Goal: Task Accomplishment & Management: Complete application form

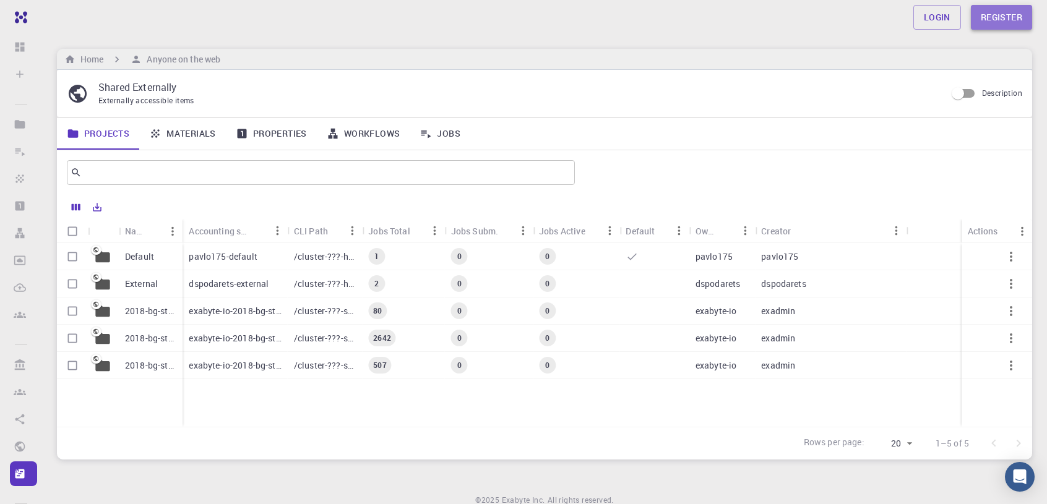
click at [996, 22] on link "Register" at bounding box center [1001, 17] width 61 height 25
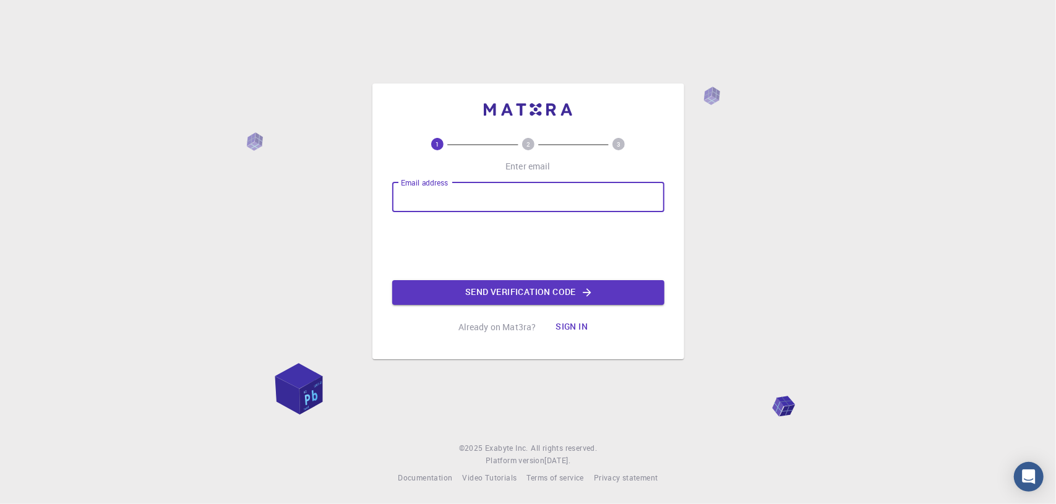
drag, startPoint x: 494, startPoint y: 181, endPoint x: 491, endPoint y: 189, distance: 7.8
click at [494, 183] on input "Email address" at bounding box center [528, 198] width 272 height 30
type input "[EMAIL_ADDRESS][DOMAIN_NAME]"
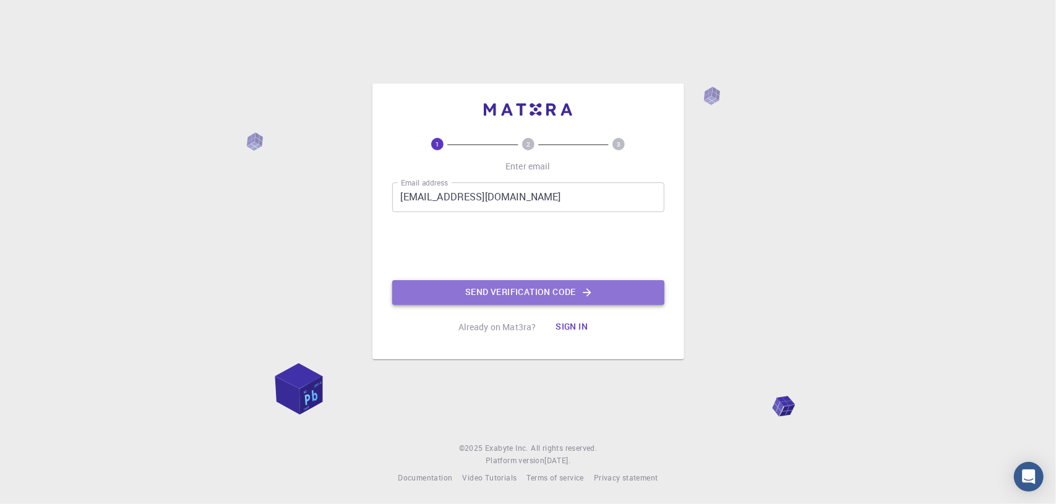
click at [502, 290] on button "Send verification code" at bounding box center [528, 292] width 272 height 25
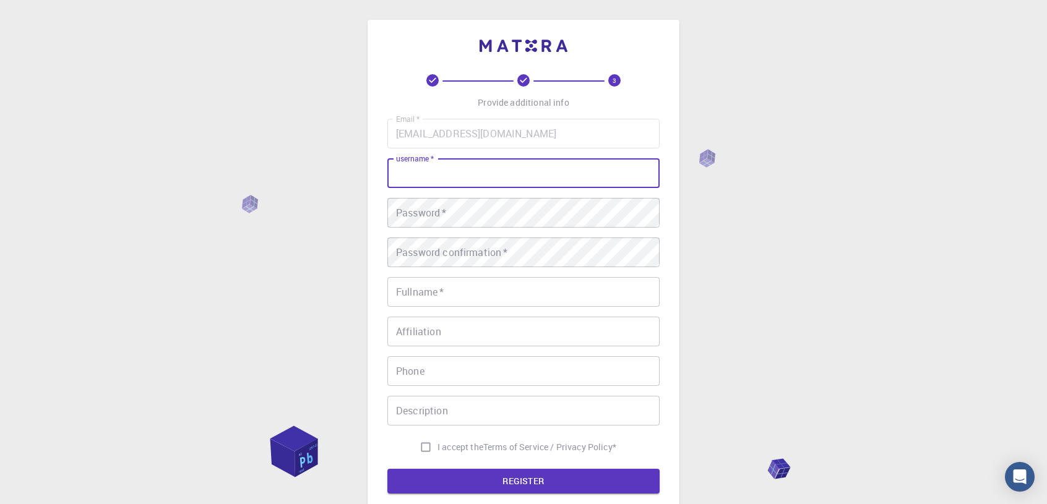
click at [550, 168] on input "username   *" at bounding box center [523, 173] width 272 height 30
type input "[PERSON_NAME]"
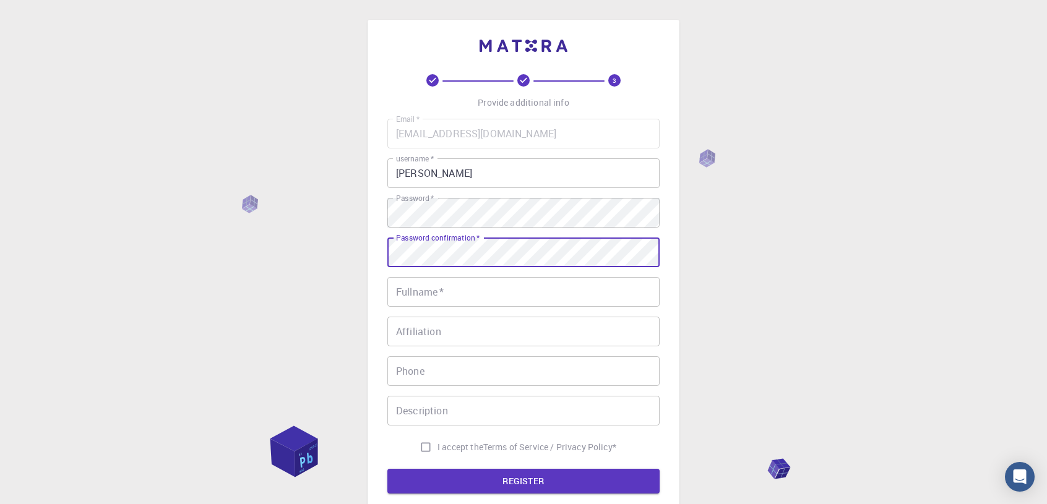
click at [483, 294] on input "Fullname   *" at bounding box center [523, 292] width 272 height 30
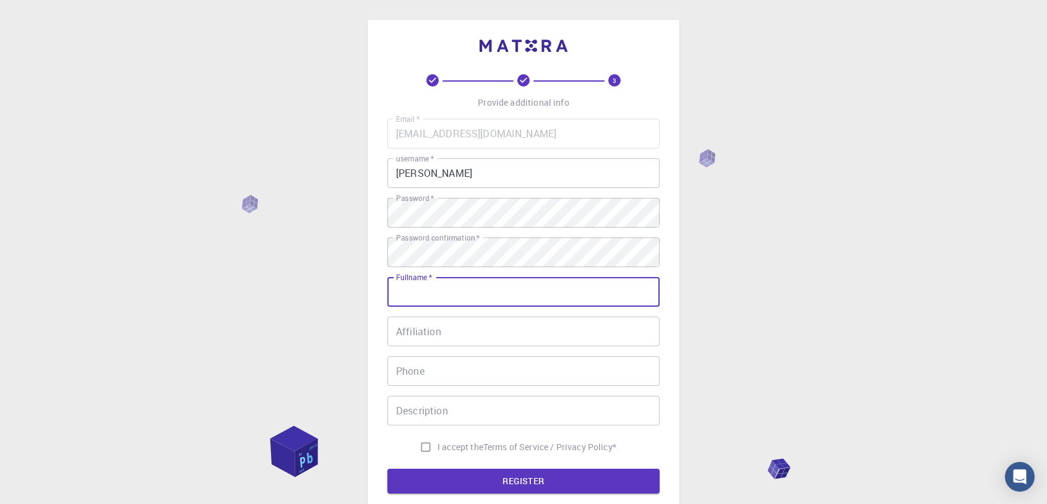
type input "[PERSON_NAME] [PERSON_NAME]"
type input "0149846378"
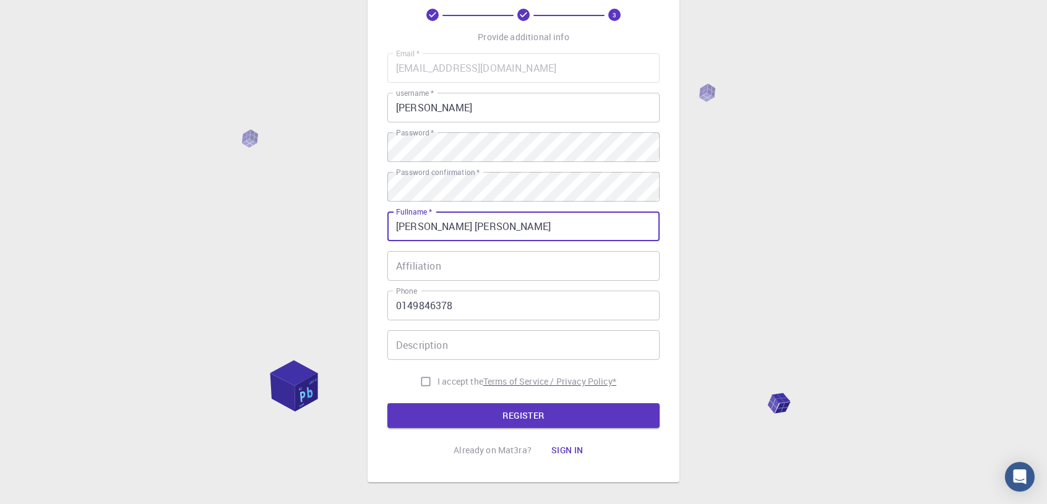
scroll to position [124, 0]
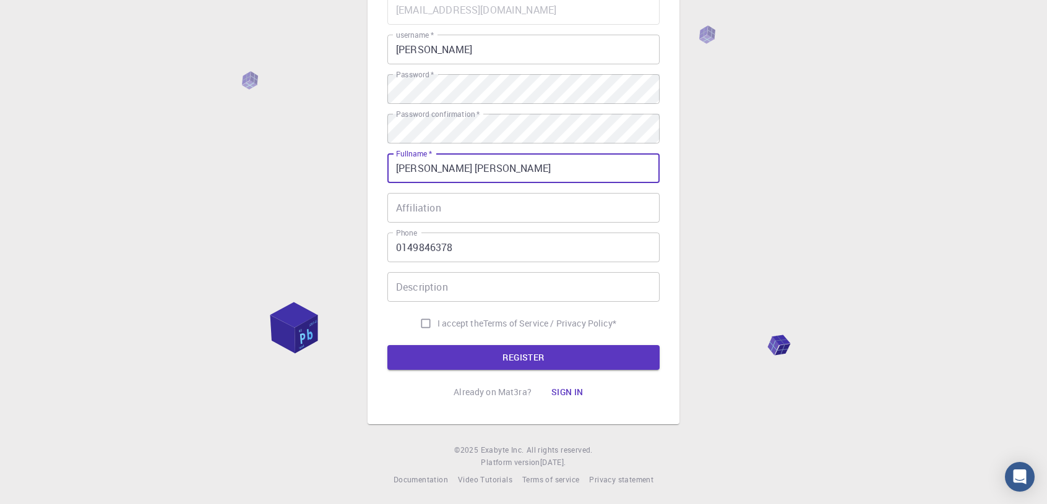
click at [466, 212] on input "Affiliation" at bounding box center [523, 208] width 272 height 30
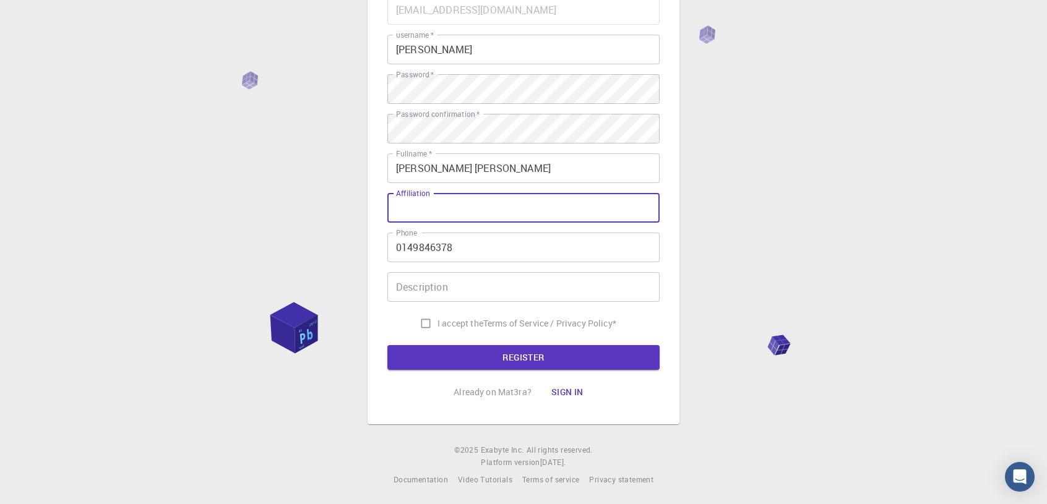
click at [448, 288] on input "Description" at bounding box center [523, 287] width 272 height 30
drag, startPoint x: 425, startPoint y: 326, endPoint x: 467, endPoint y: 346, distance: 45.9
click at [427, 329] on input "I accept the Terms of Service / Privacy Policy *" at bounding box center [426, 324] width 24 height 24
checkbox input "true"
click at [515, 356] on button "REGISTER" at bounding box center [523, 357] width 272 height 25
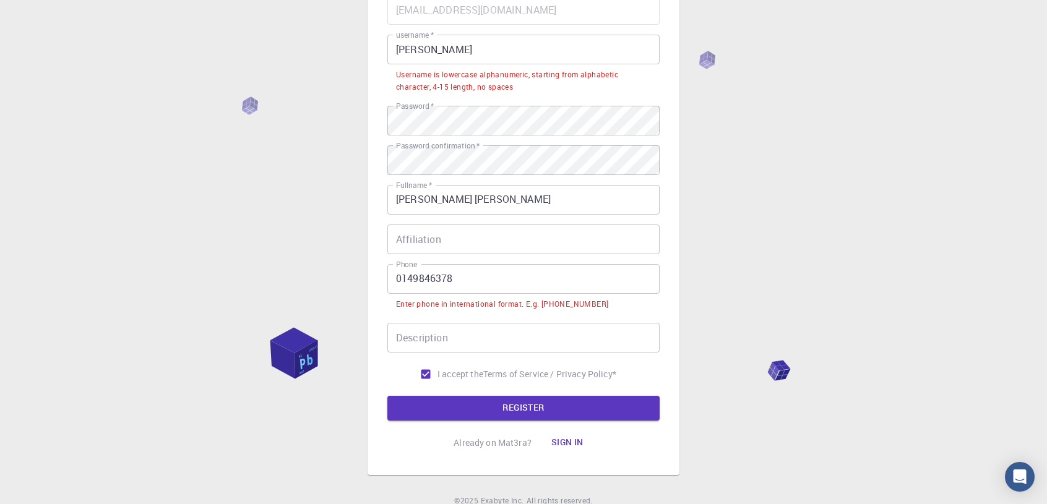
scroll to position [62, 0]
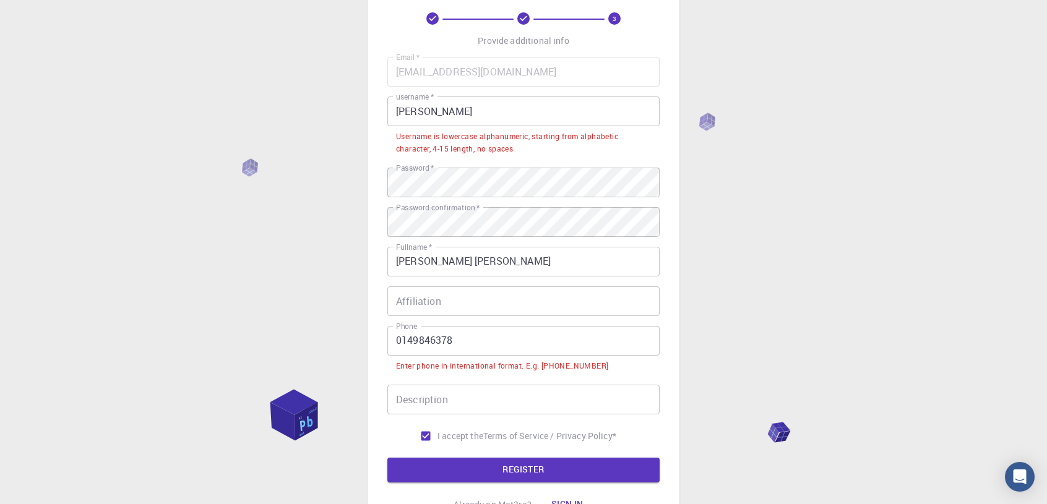
click at [443, 107] on input "[PERSON_NAME]" at bounding box center [523, 112] width 272 height 30
drag, startPoint x: 442, startPoint y: 109, endPoint x: 359, endPoint y: 117, distance: 83.3
click at [359, 117] on div "3 Provide additional info Email   * [EMAIL_ADDRESS][DOMAIN_NAME] Email   * user…" at bounding box center [523, 278] width 1047 height 680
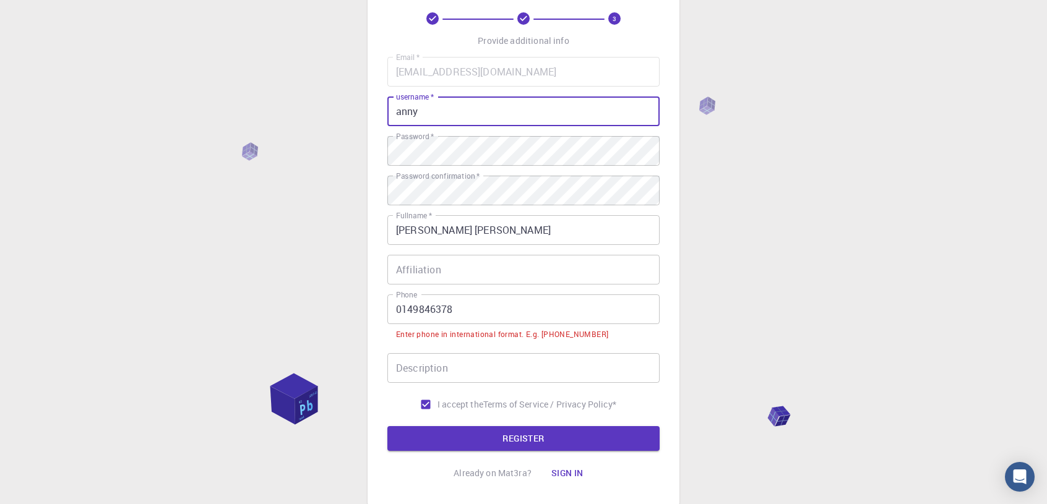
type input "anny"
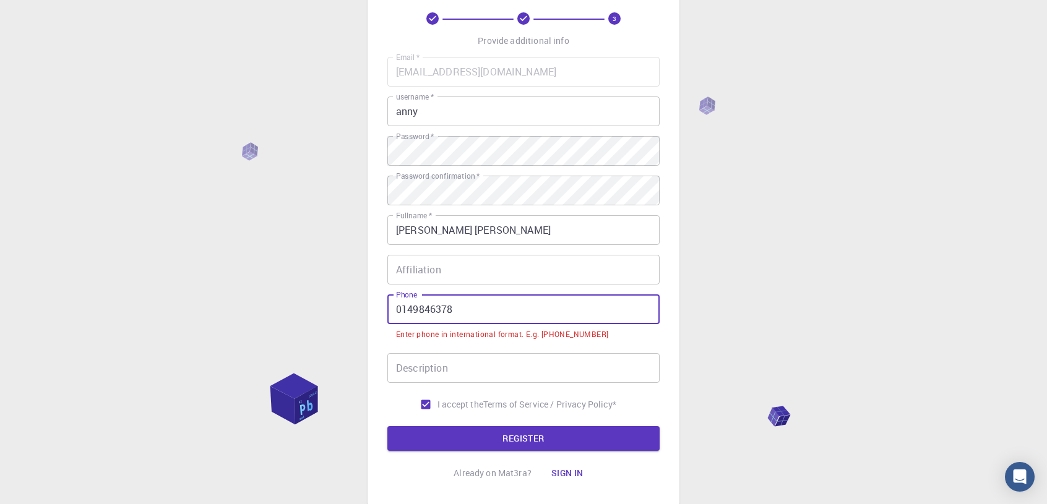
click at [397, 309] on input "0149846378" at bounding box center [523, 310] width 272 height 30
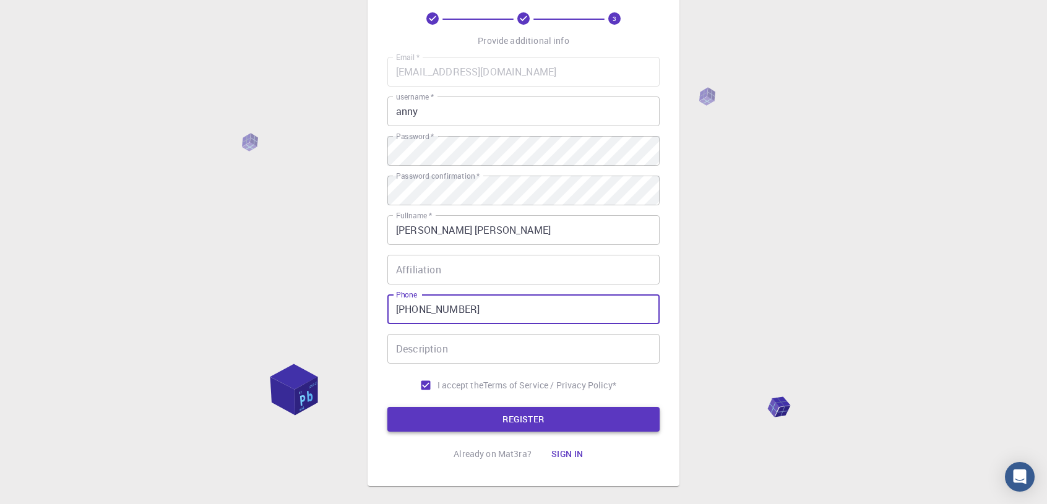
type input "[PHONE_NUMBER]"
click at [527, 415] on button "REGISTER" at bounding box center [523, 419] width 272 height 25
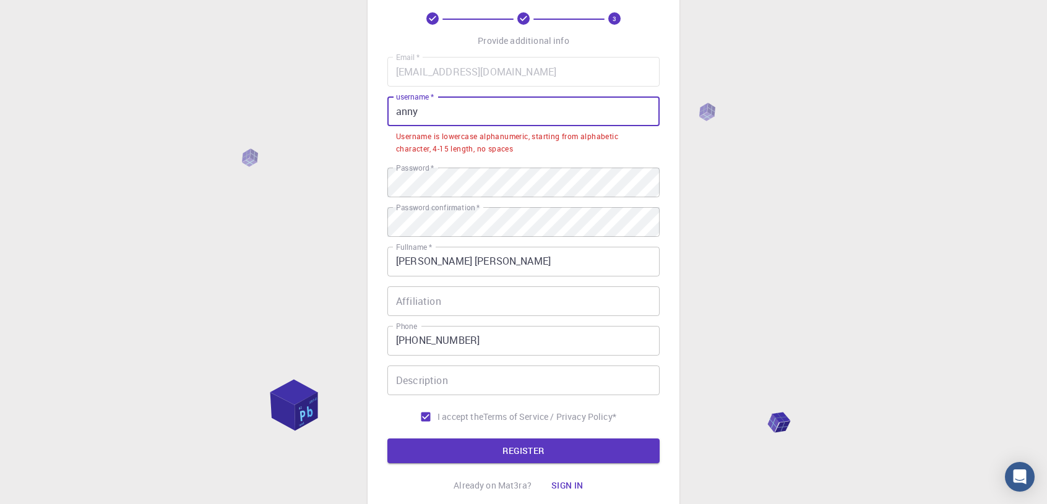
drag, startPoint x: 506, startPoint y: 103, endPoint x: 343, endPoint y: 116, distance: 163.9
click at [343, 116] on div "3 Provide additional info Email   * anny13akter@gmail.com Email   * username   …" at bounding box center [523, 269] width 1047 height 662
click at [443, 109] on input "anny" at bounding box center [523, 112] width 272 height 30
click at [437, 113] on input "anny" at bounding box center [523, 112] width 272 height 30
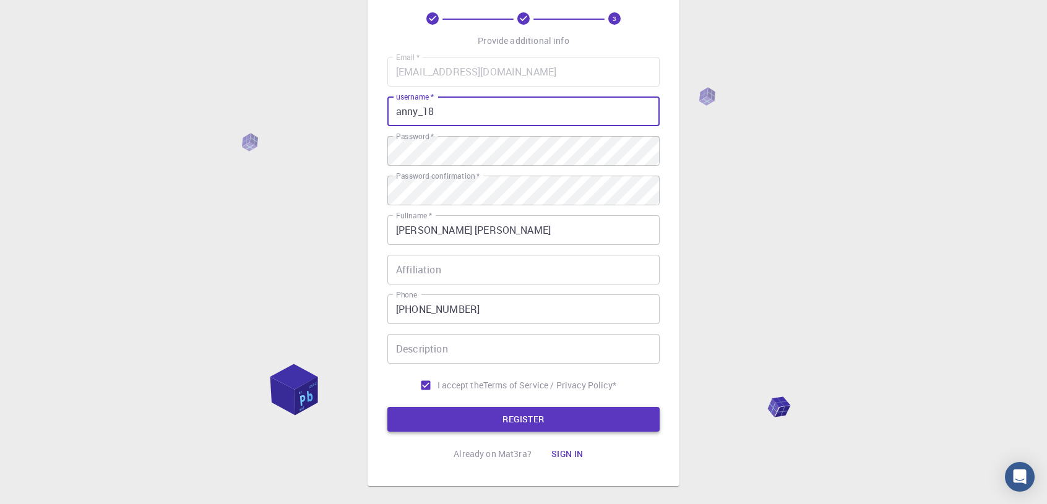
click at [528, 415] on button "REGISTER" at bounding box center [523, 419] width 272 height 25
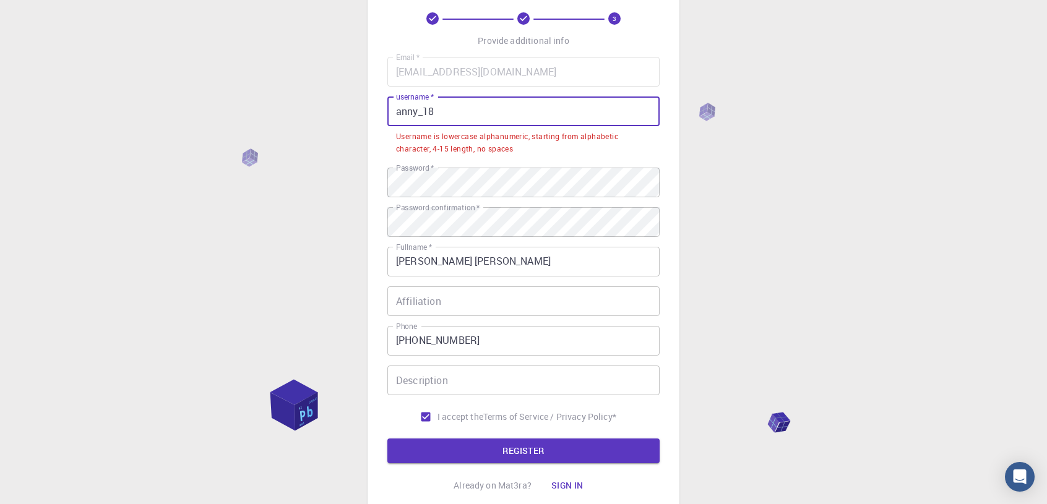
click at [462, 105] on input "anny_18" at bounding box center [523, 112] width 272 height 30
drag, startPoint x: 438, startPoint y: 107, endPoint x: 353, endPoint y: 106, distance: 85.4
click at [353, 106] on div "3 Provide additional info Email   * anny13akter@gmail.com Email   * username   …" at bounding box center [523, 269] width 1047 height 662
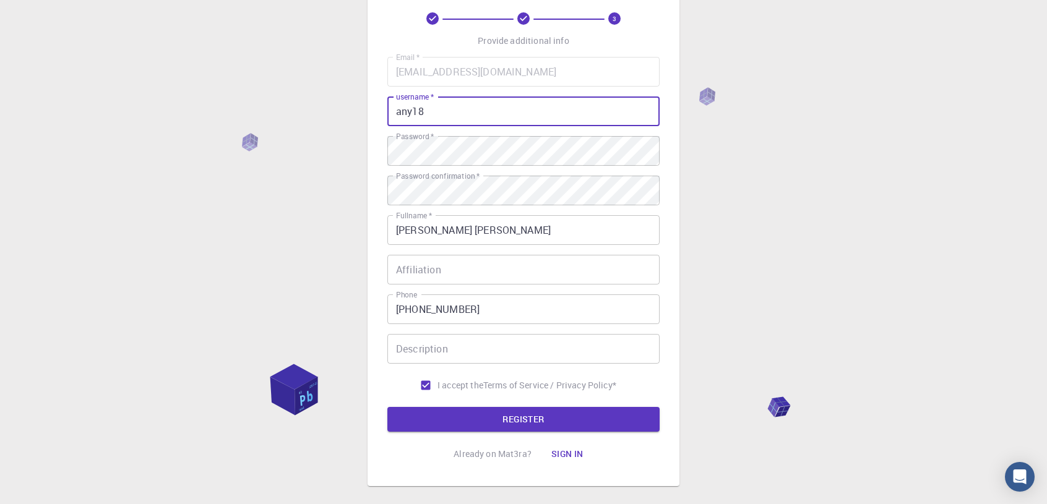
click at [413, 113] on input "any18" at bounding box center [523, 112] width 272 height 30
click at [411, 113] on input "any18" at bounding box center [523, 112] width 272 height 30
click at [407, 111] on input "any18" at bounding box center [523, 112] width 272 height 30
type input "anny18"
click at [387, 407] on button "REGISTER" at bounding box center [523, 419] width 272 height 25
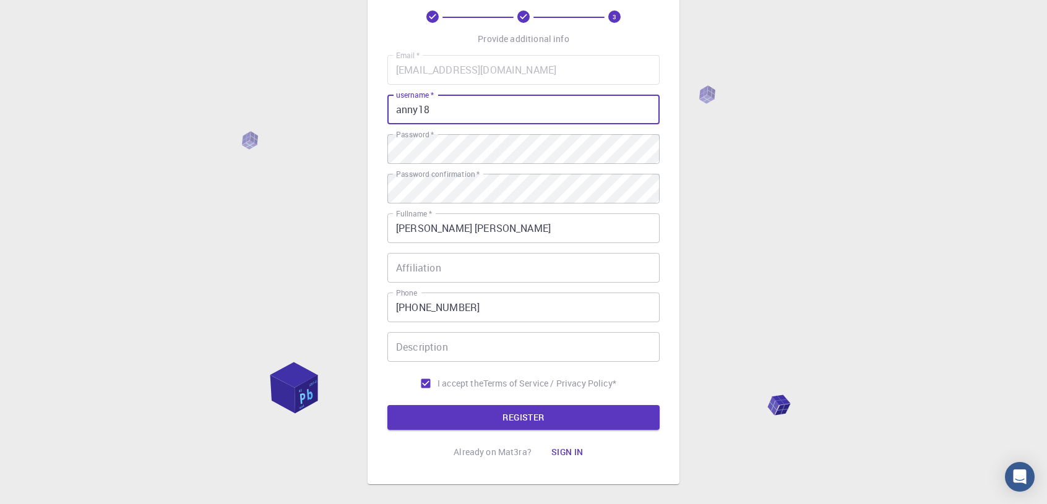
scroll to position [126, 0]
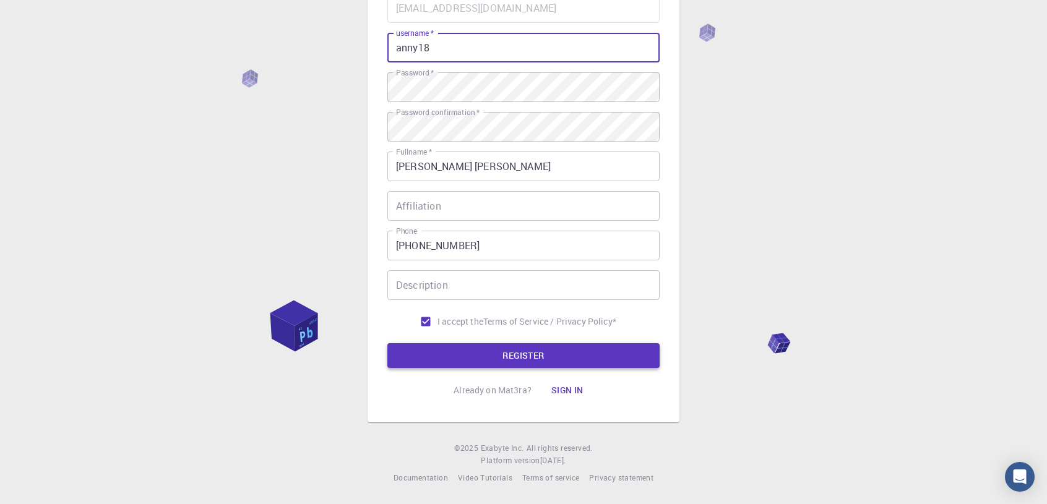
click at [496, 352] on button "REGISTER" at bounding box center [523, 355] width 272 height 25
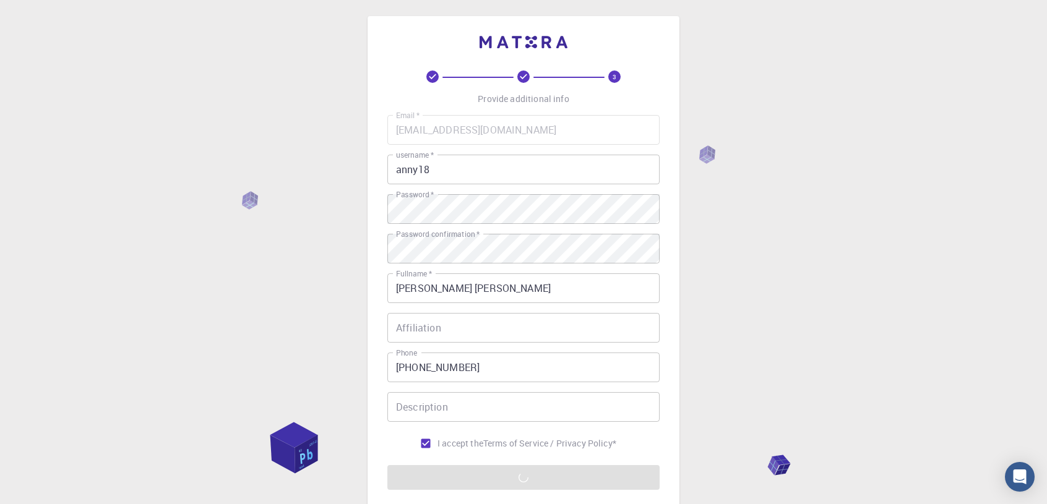
scroll to position [2, 0]
